Goal: Task Accomplishment & Management: Complete application form

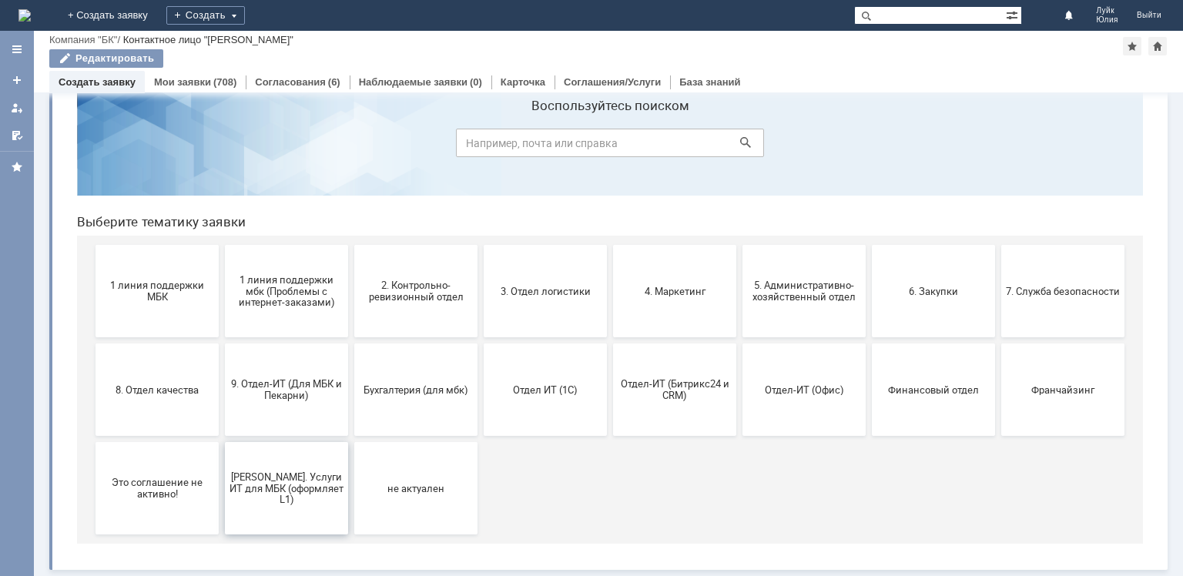
scroll to position [51, 0]
click at [279, 490] on span "[PERSON_NAME]. Услуги ИТ для МБК (оформляет L1)" at bounding box center [286, 487] width 114 height 35
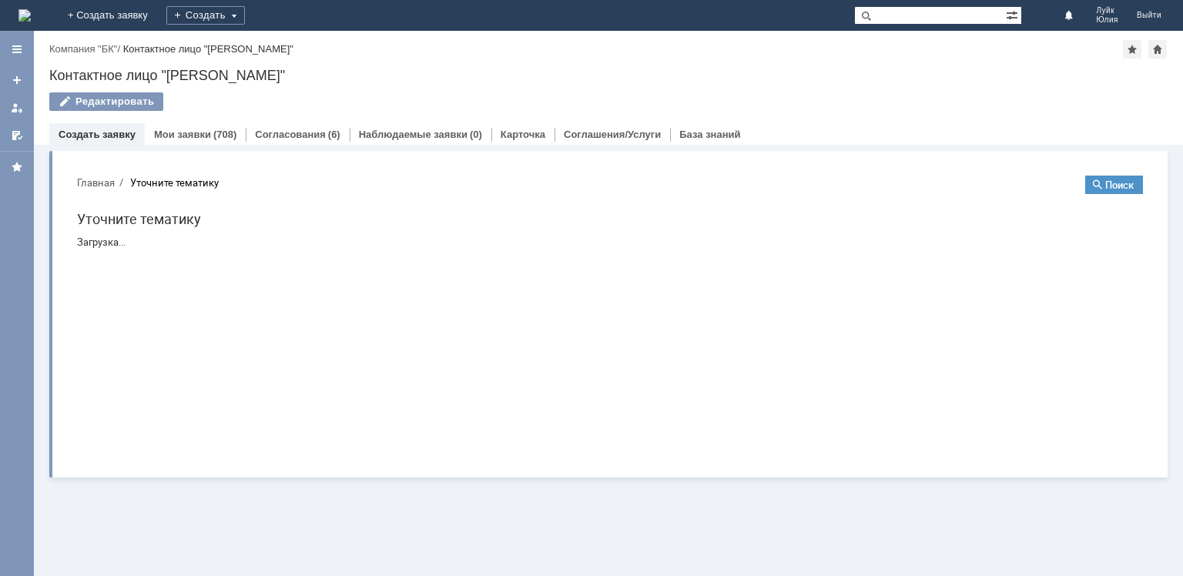
scroll to position [0, 0]
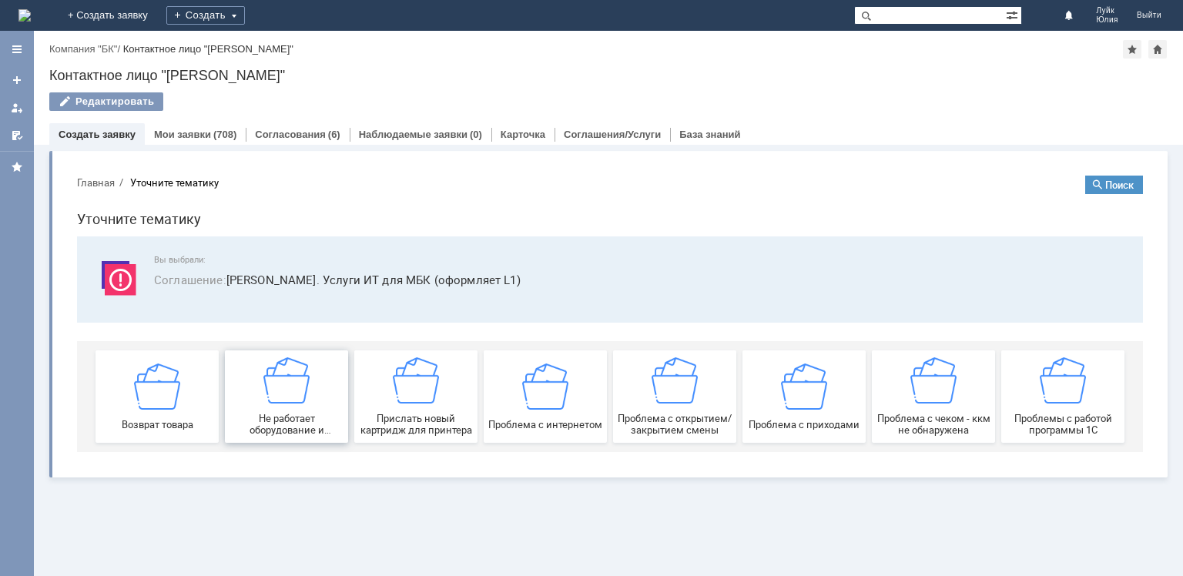
click at [287, 408] on div "Не работает оборудование и программы (НЕ 1С)" at bounding box center [286, 396] width 114 height 79
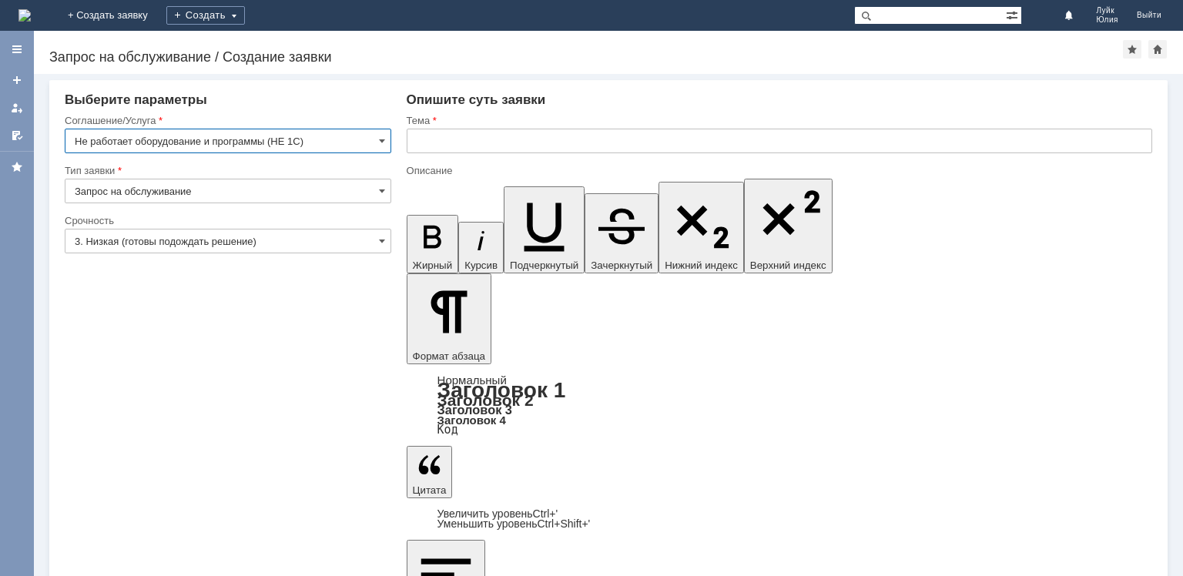
click at [450, 149] on input "text" at bounding box center [779, 141] width 745 height 25
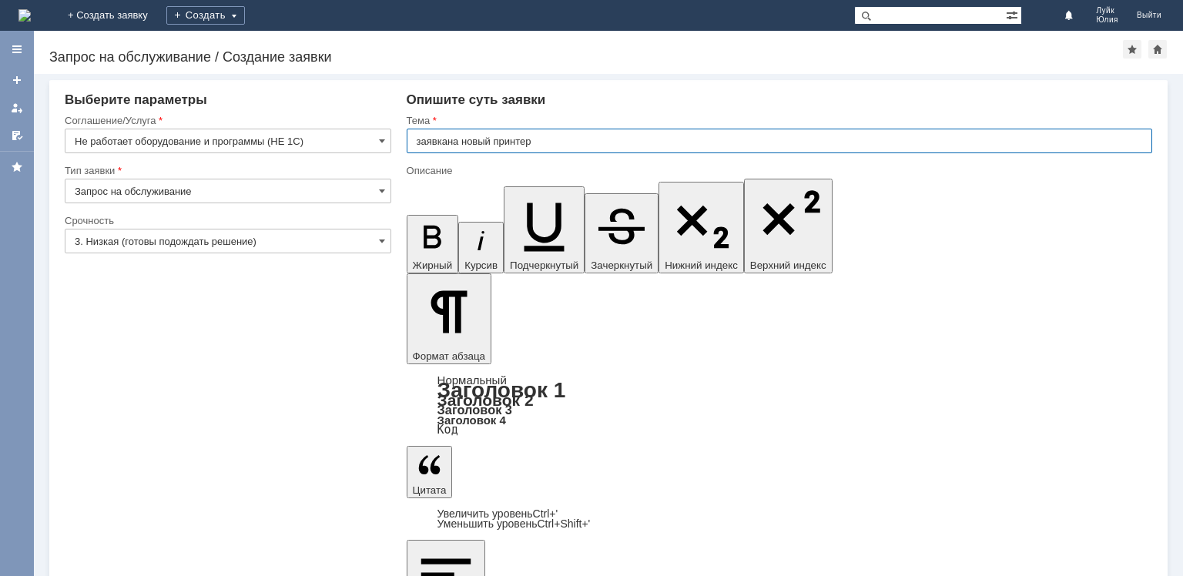
click at [443, 142] on input "заявкана новый принтер" at bounding box center [779, 141] width 745 height 25
drag, startPoint x: 447, startPoint y: 142, endPoint x: 468, endPoint y: 145, distance: 21.8
click at [447, 142] on input "заявкана новый принтер" at bounding box center [779, 141] width 745 height 25
click at [594, 145] on input "заявка на новый принтер" at bounding box center [779, 141] width 745 height 25
type input "заявка на новый принтер Ижевск6"
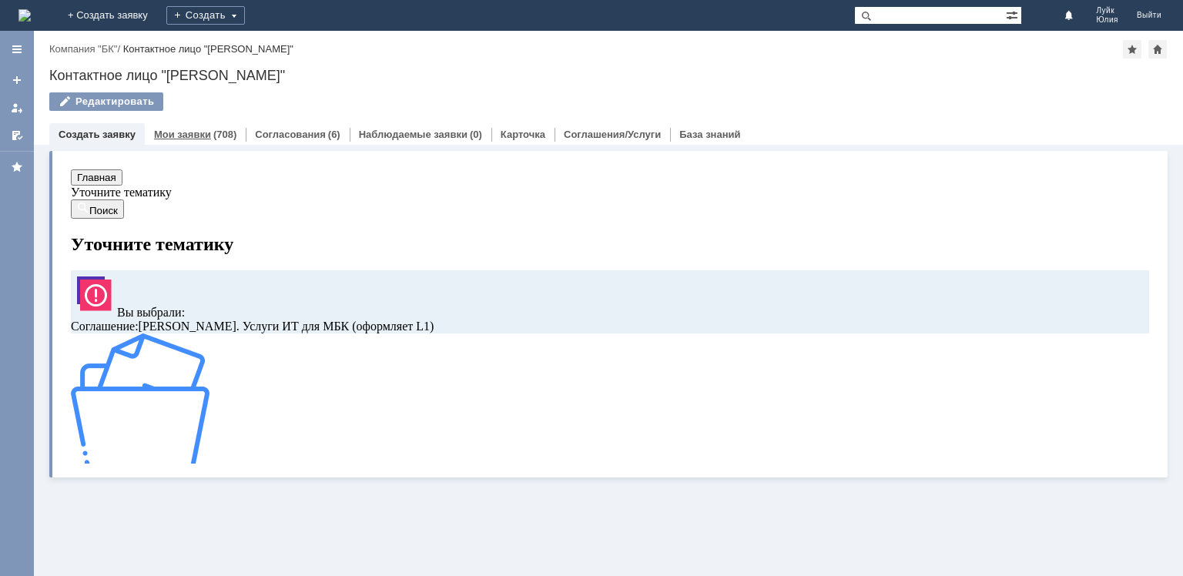
click at [180, 136] on link "Мои заявки" at bounding box center [182, 135] width 57 height 12
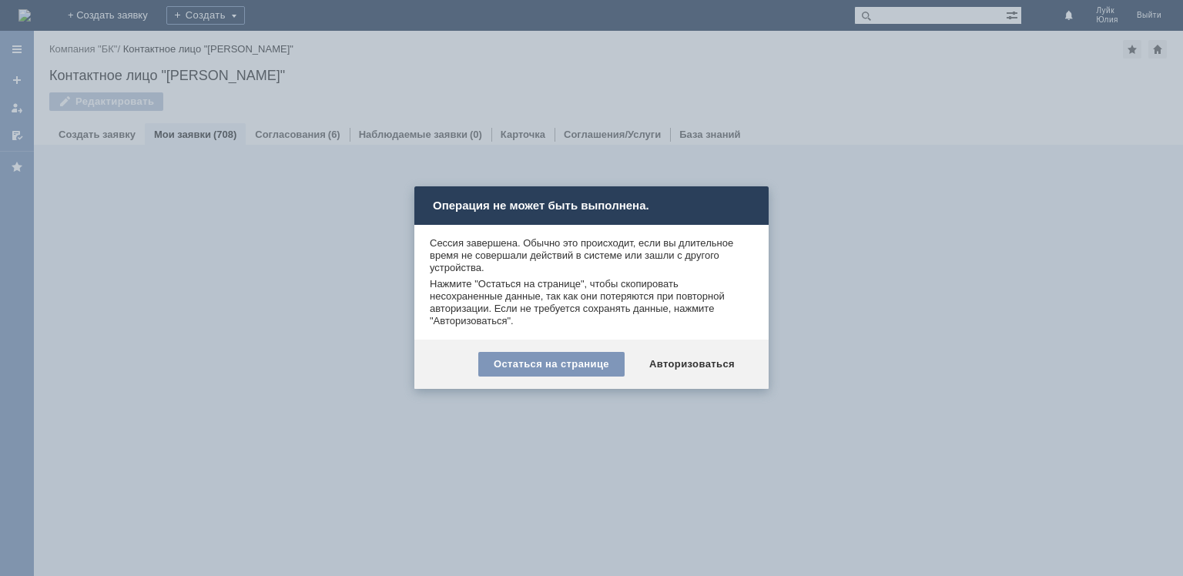
click at [743, 364] on div "Авторизоваться" at bounding box center [692, 364] width 116 height 25
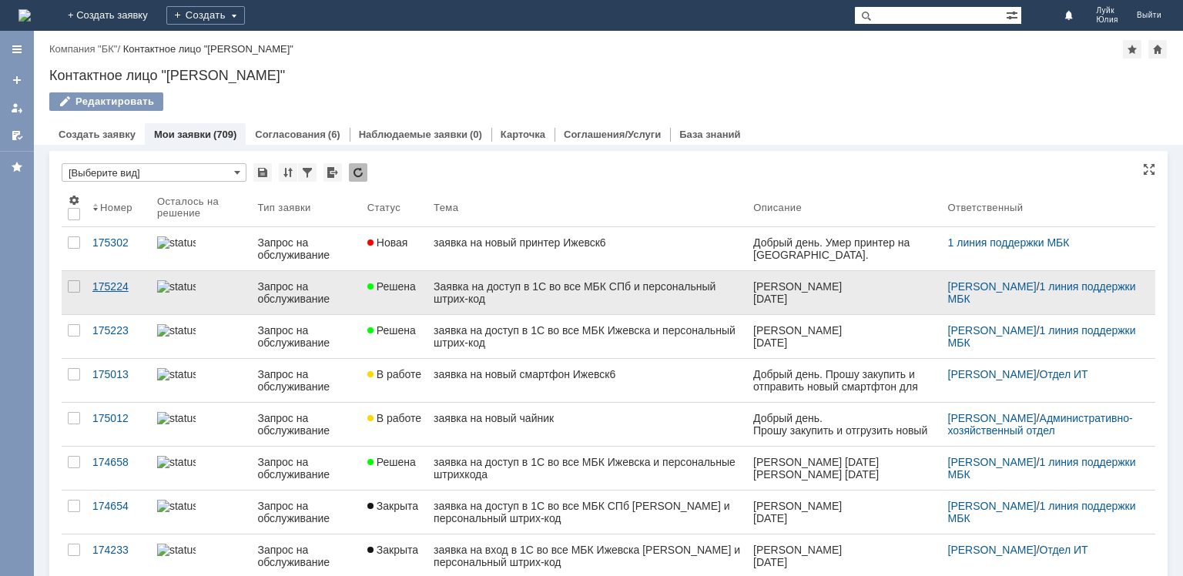
click at [109, 284] on div "175224" at bounding box center [118, 286] width 52 height 12
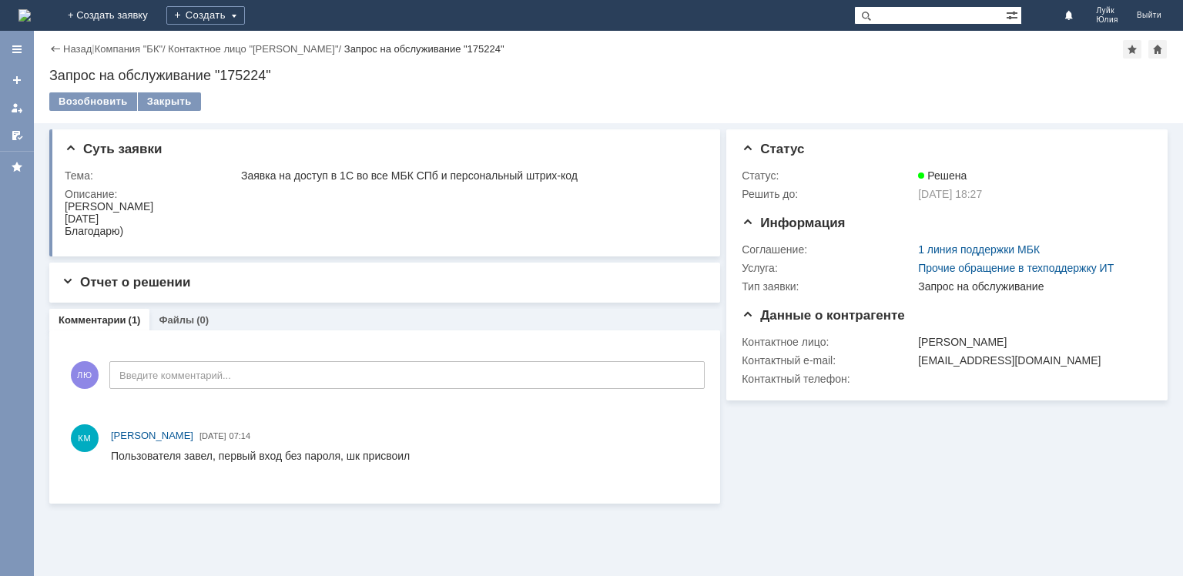
click at [65, 42] on div "Назад | Компания "БК" / Контактное лицо "Луйк Юлия" / Запрос на обслуживание "1…" at bounding box center [608, 49] width 1118 height 18
click at [72, 47] on link "Назад" at bounding box center [77, 49] width 28 height 12
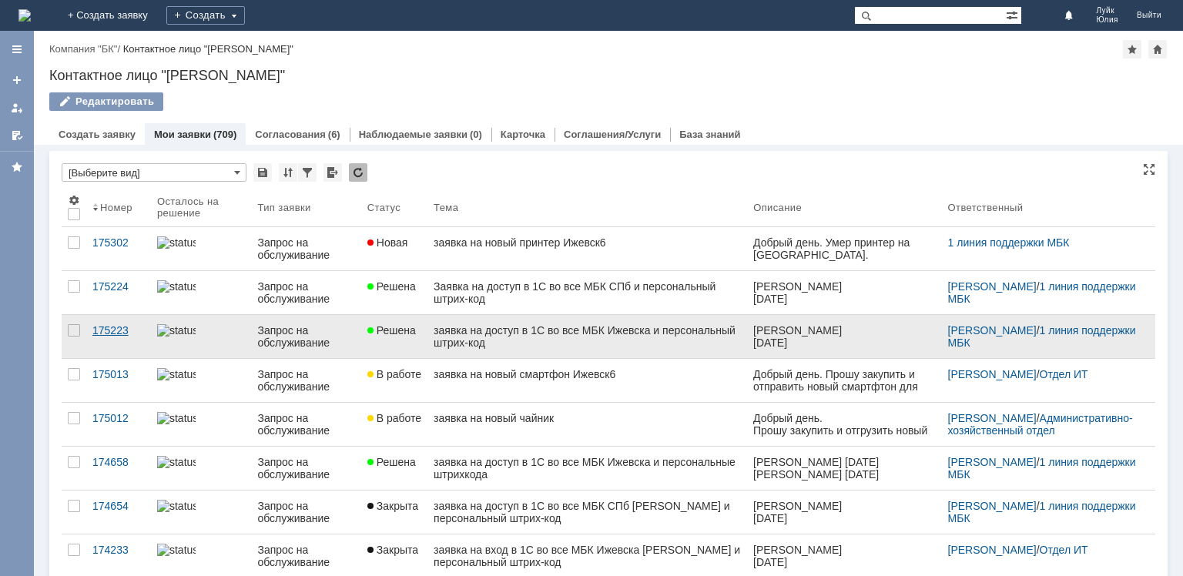
click at [118, 330] on div "175223" at bounding box center [118, 330] width 52 height 12
